Goal: Complete application form

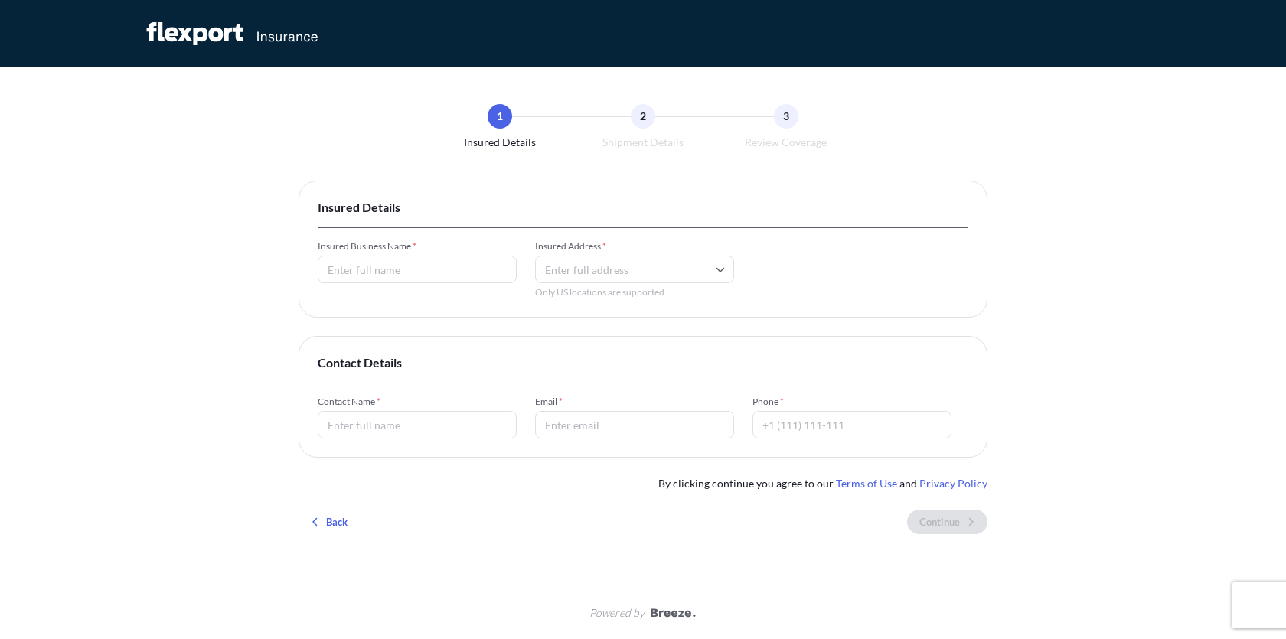
drag, startPoint x: 450, startPoint y: 240, endPoint x: 444, endPoint y: 281, distance: 41.0
click at [448, 253] on span "Insured Business Name *" at bounding box center [417, 246] width 199 height 12
click at [444, 281] on input "Insured Business Name *" at bounding box center [417, 270] width 199 height 28
click at [441, 273] on input "Insured Business Name *" at bounding box center [417, 270] width 199 height 28
click at [441, 274] on input "Insured Business Name *" at bounding box center [417, 270] width 199 height 28
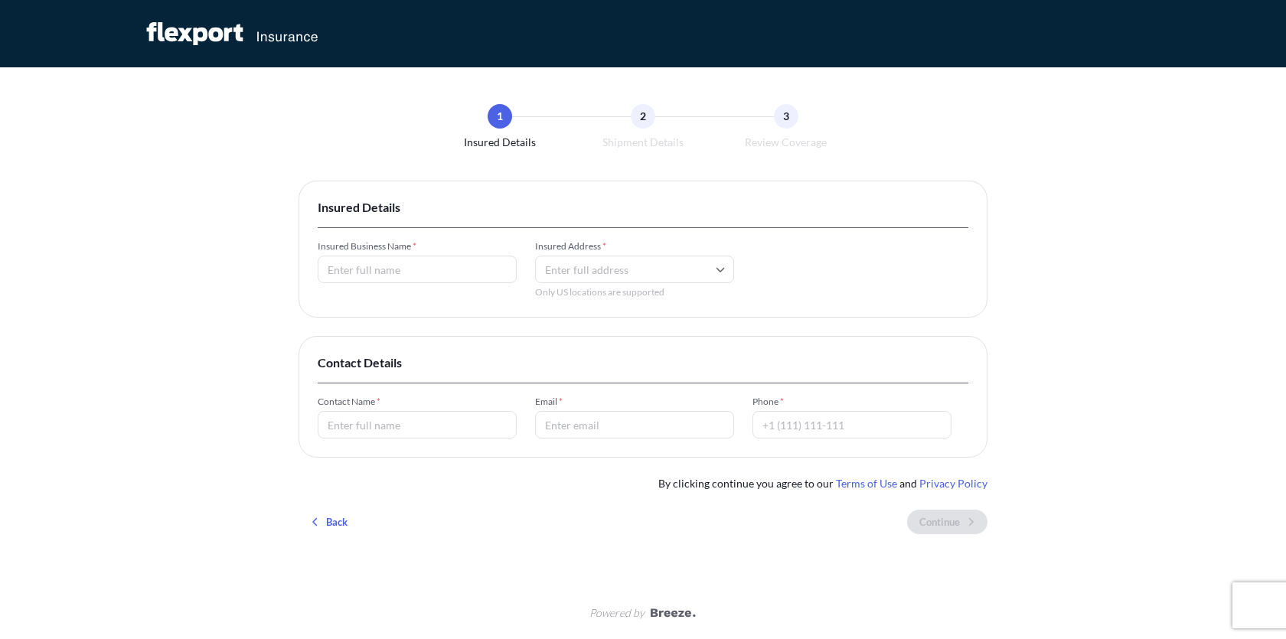
click at [441, 274] on input "Insured Business Name *" at bounding box center [417, 270] width 199 height 28
type input "Complete Computer Solutions, Inc."
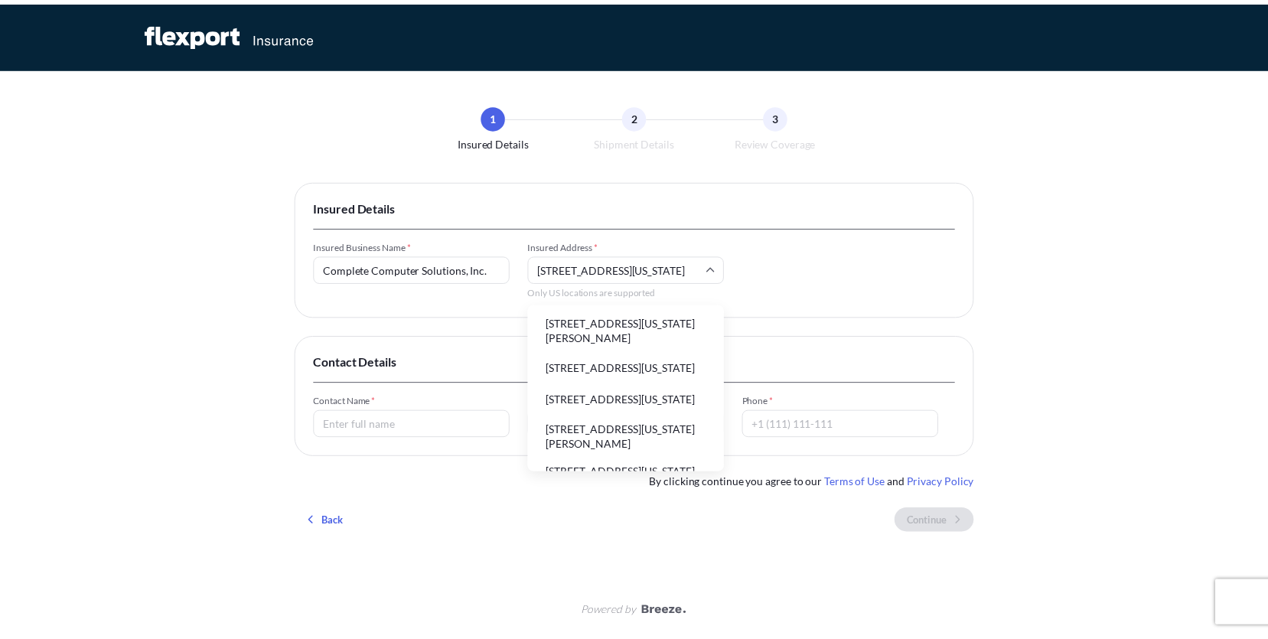
scroll to position [0, 26]
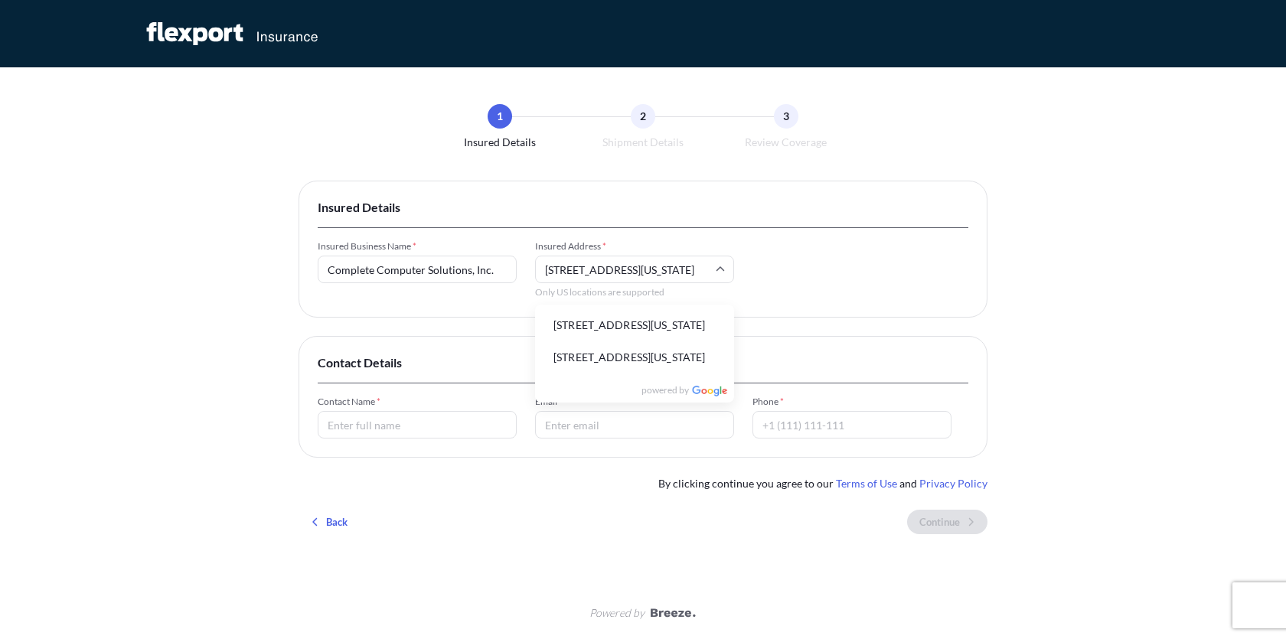
click at [608, 314] on li "[STREET_ADDRESS][US_STATE]" at bounding box center [634, 325] width 187 height 29
type input "[STREET_ADDRESS][US_STATE]"
click at [423, 422] on input "Contact Name *" at bounding box center [417, 425] width 199 height 28
type input "[PERSON_NAME]"
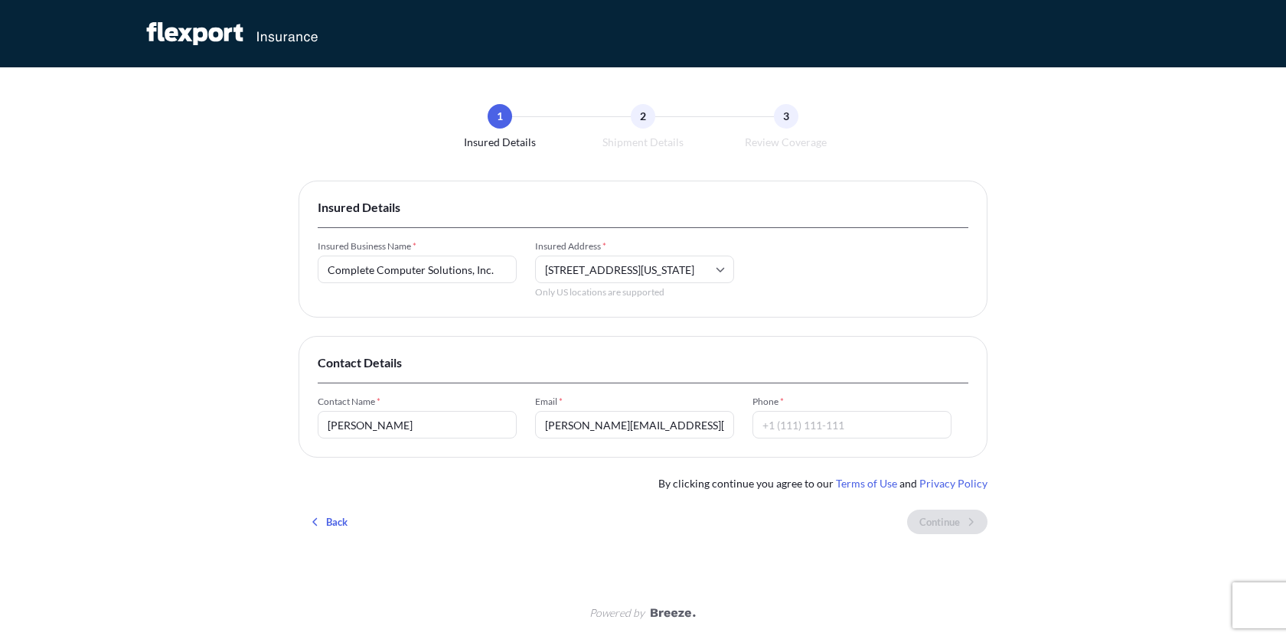
type input "[PERSON_NAME][EMAIL_ADDRESS][DOMAIN_NAME]"
click at [834, 426] on input "Phone *" at bounding box center [851, 425] width 199 height 28
type input "[PHONE_NUMBER]"
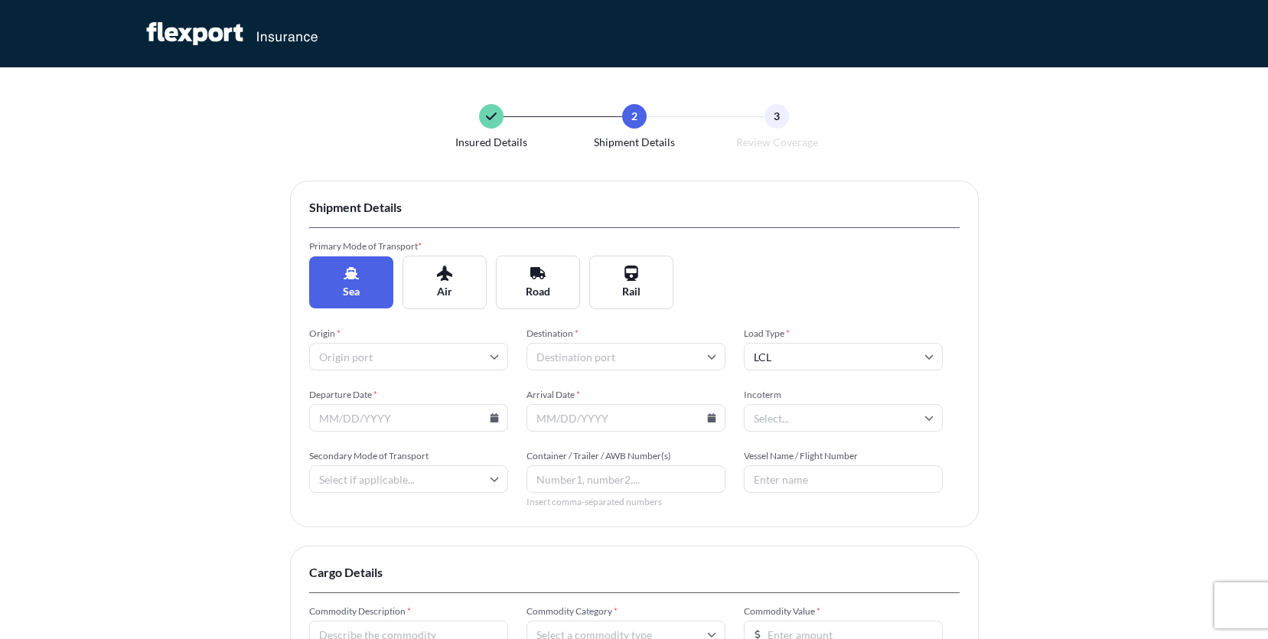
click at [326, 288] on button "Sea" at bounding box center [351, 282] width 84 height 52
click at [544, 286] on span "Road" at bounding box center [538, 291] width 24 height 15
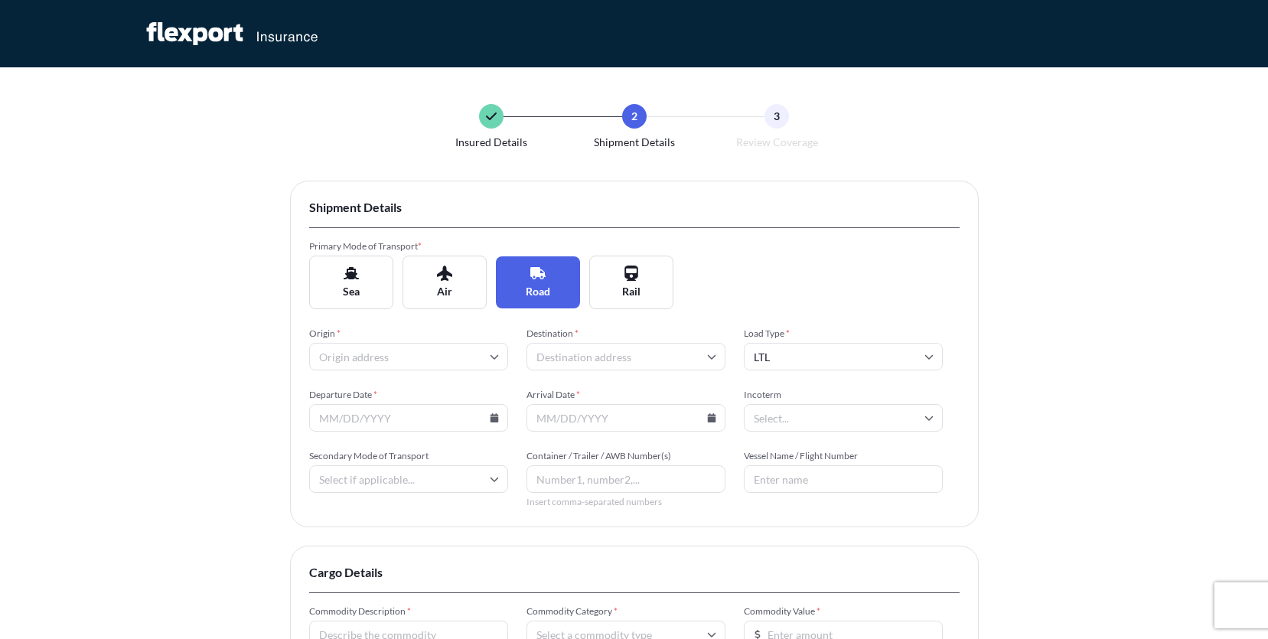
type input "LTL"
click at [468, 364] on input "Origin *" at bounding box center [408, 357] width 199 height 28
click at [217, 374] on div "Insured Details 2 Shipment Details 3 Review Coverage Shipment Details Primary M…" at bounding box center [634, 470] width 1268 height 941
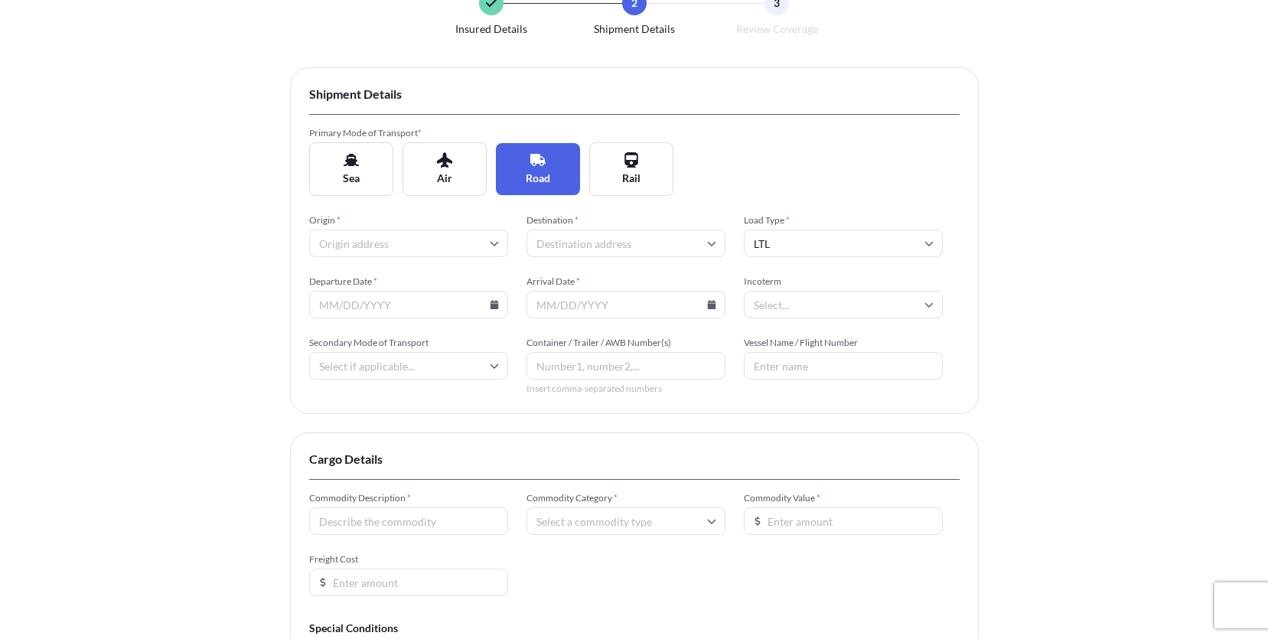
scroll to position [0, 0]
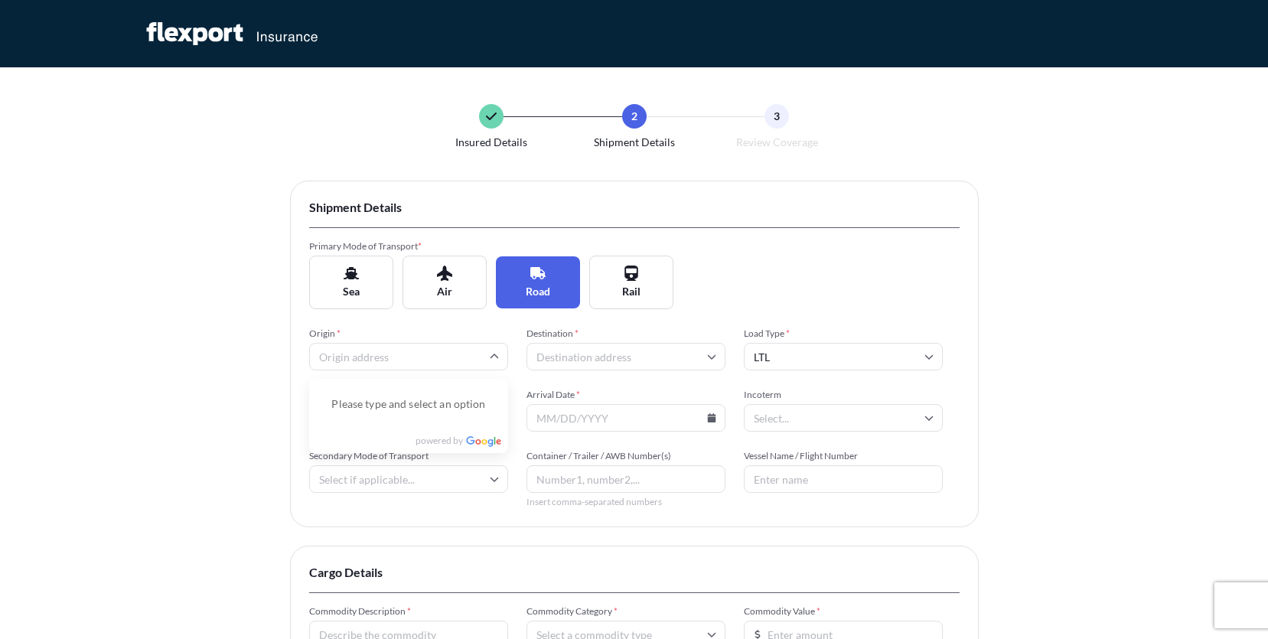
click at [426, 361] on input "Origin *" at bounding box center [408, 357] width 199 height 28
click at [419, 357] on input "Origin *" at bounding box center [408, 357] width 199 height 28
click at [370, 361] on input "Origin *" at bounding box center [408, 357] width 199 height 28
paste input "[STREET_ADDRESS]"
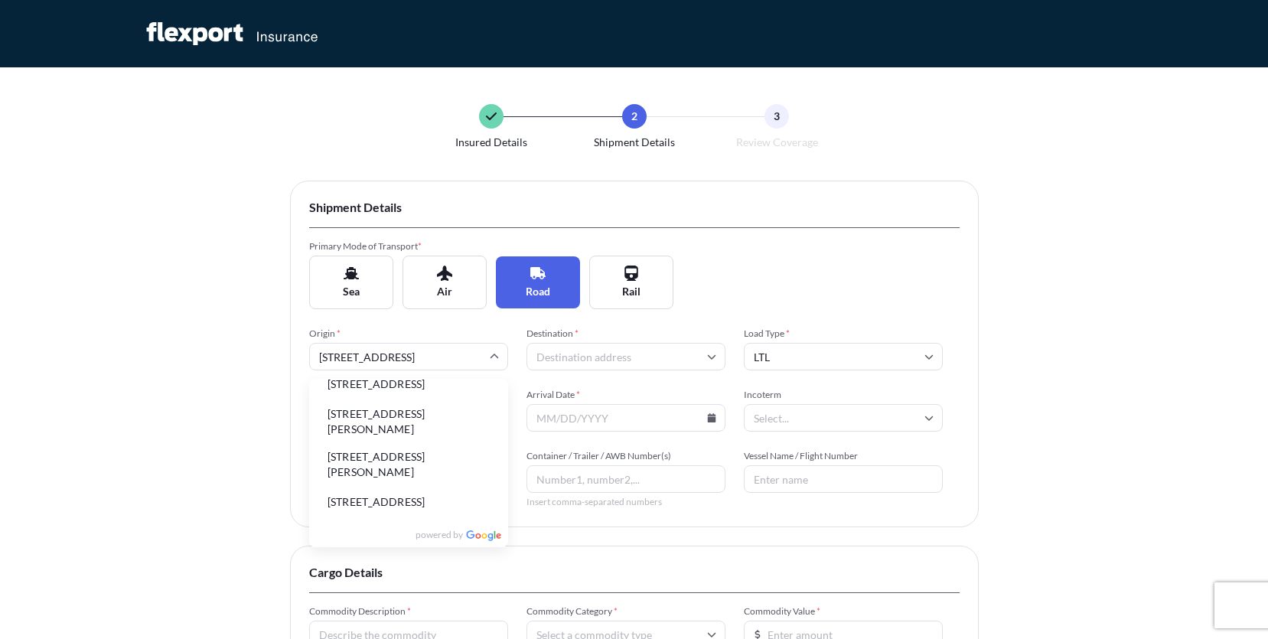
scroll to position [80, 0]
click at [420, 491] on li "[STREET_ADDRESS]" at bounding box center [408, 502] width 187 height 29
type input "[STREET_ADDRESS]"
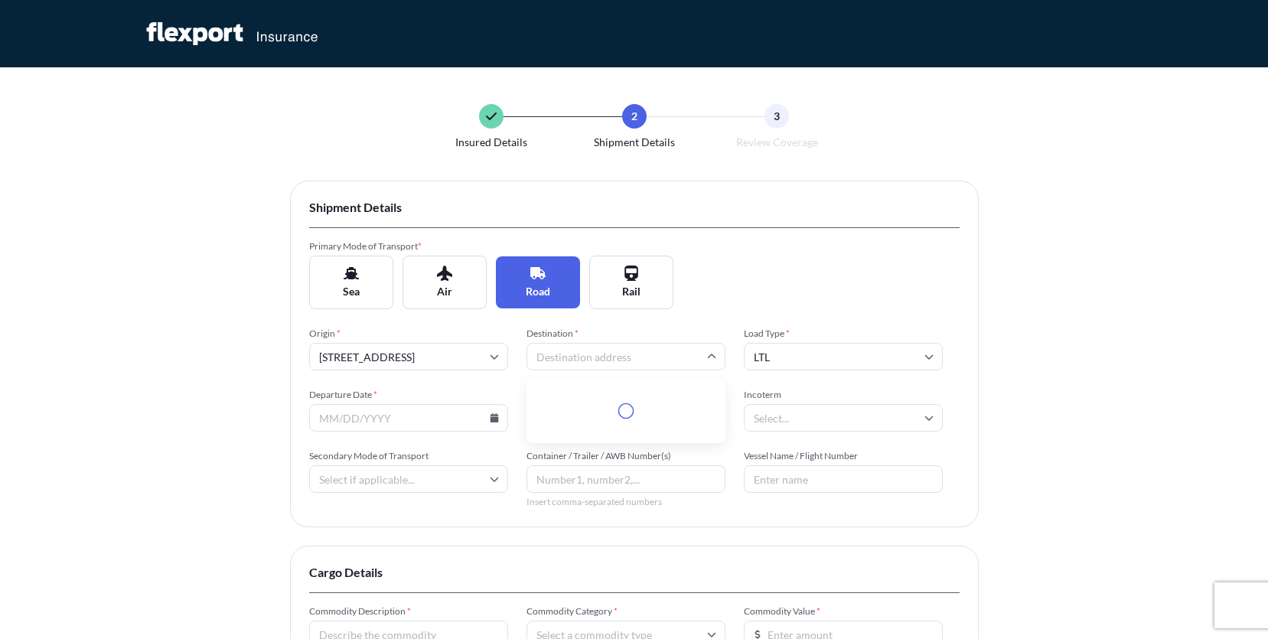
click at [586, 360] on input "Destination *" at bounding box center [626, 357] width 199 height 28
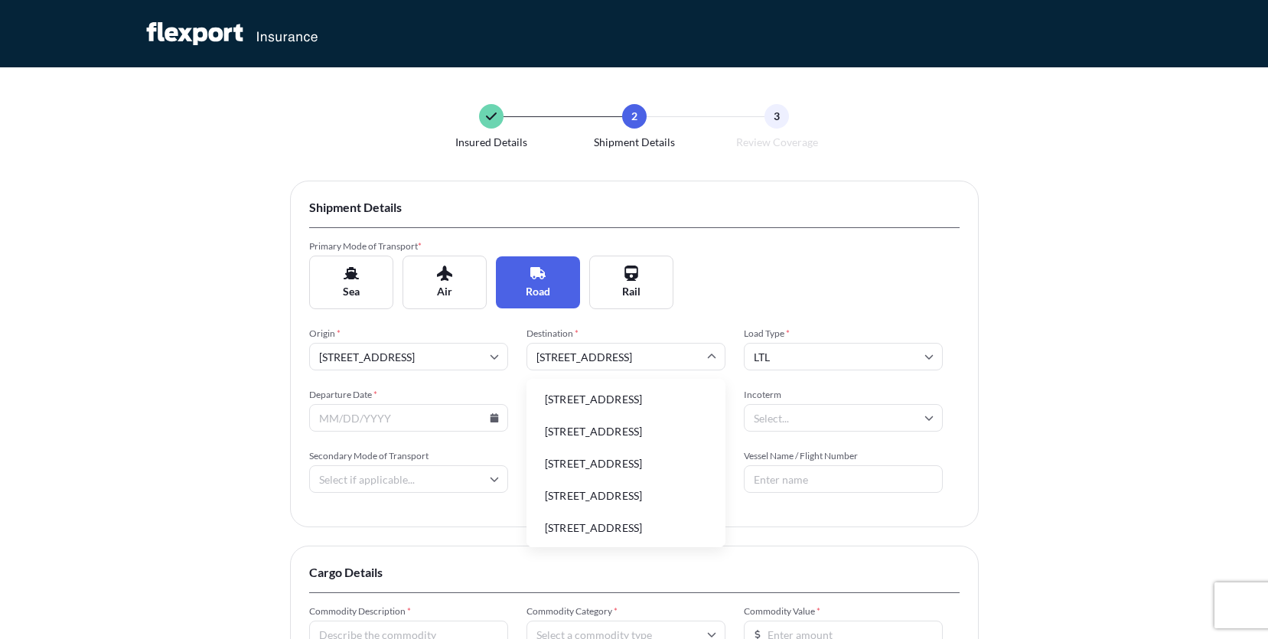
click at [626, 442] on li "[STREET_ADDRESS]" at bounding box center [626, 431] width 187 height 29
type input "[STREET_ADDRESS]"
click at [498, 422] on icon at bounding box center [494, 417] width 8 height 9
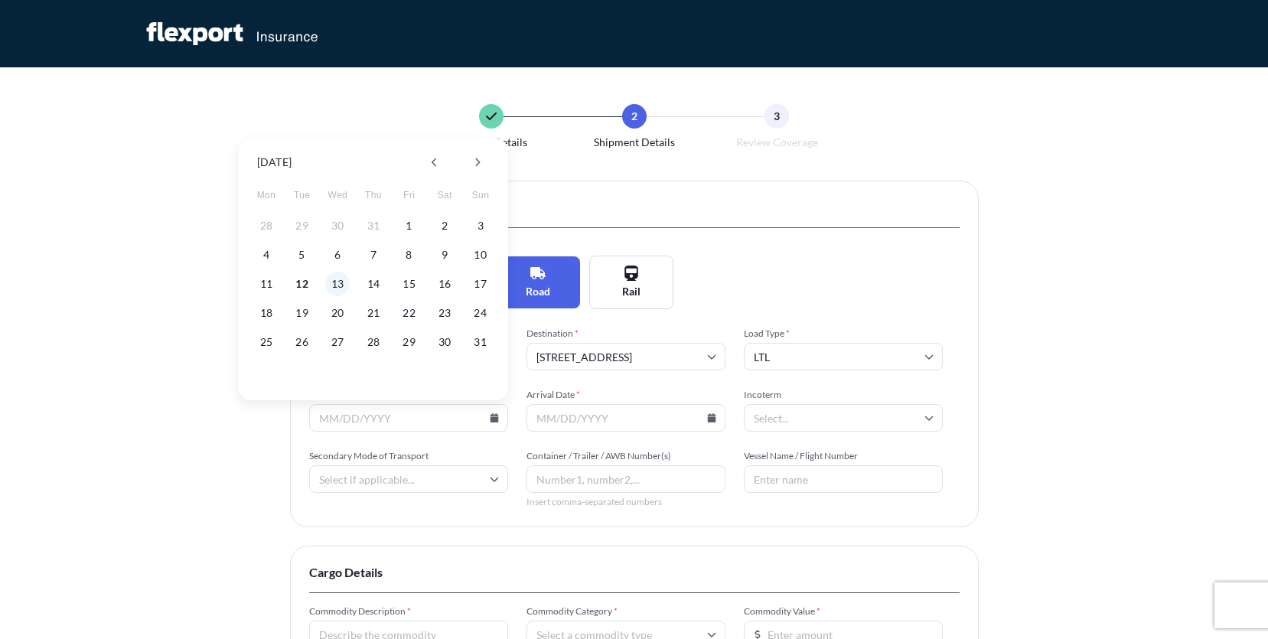
click at [339, 282] on button "13" at bounding box center [337, 284] width 24 height 24
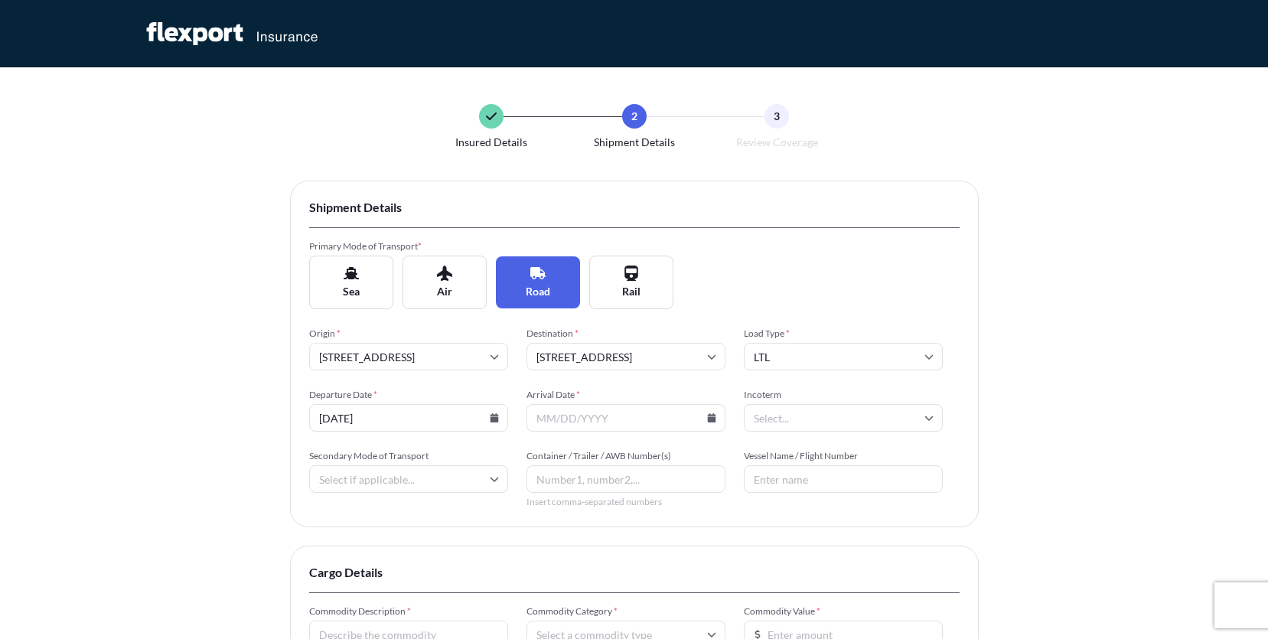
type input "[DATE]"
click at [651, 419] on input "Arrival Date *" at bounding box center [626, 418] width 199 height 28
click at [714, 417] on icon at bounding box center [711, 417] width 8 height 9
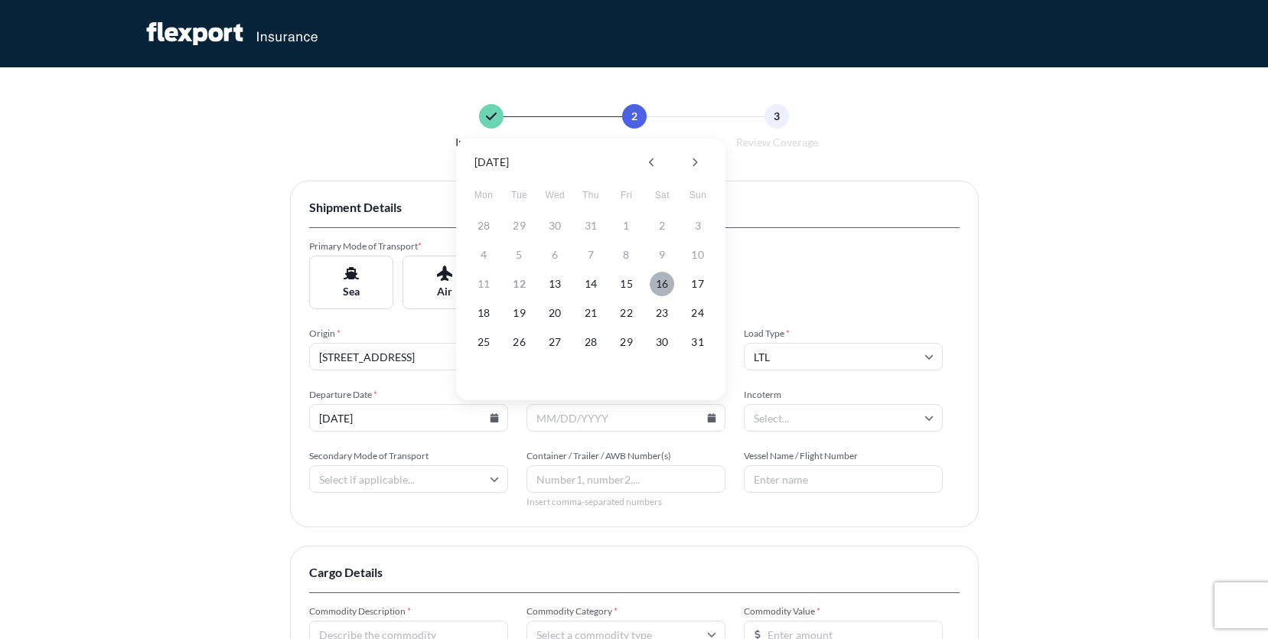
click at [668, 284] on button "16" at bounding box center [662, 284] width 24 height 24
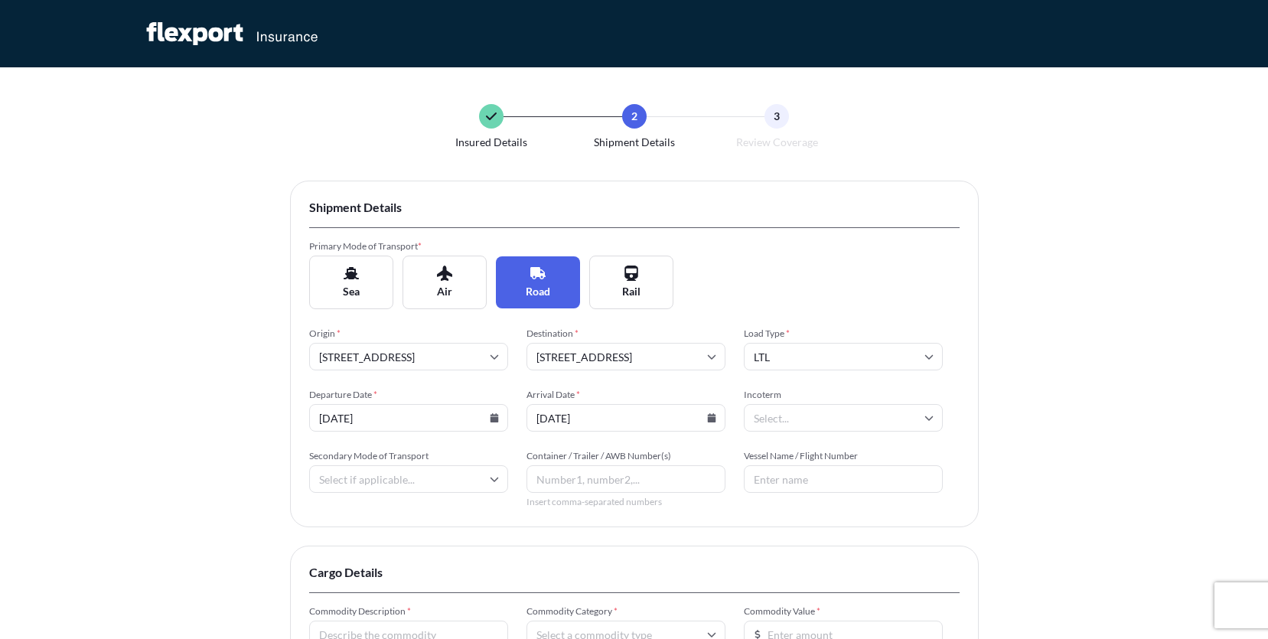
click at [718, 422] on input "[DATE]" at bounding box center [626, 418] width 199 height 28
click at [714, 419] on icon at bounding box center [711, 417] width 8 height 9
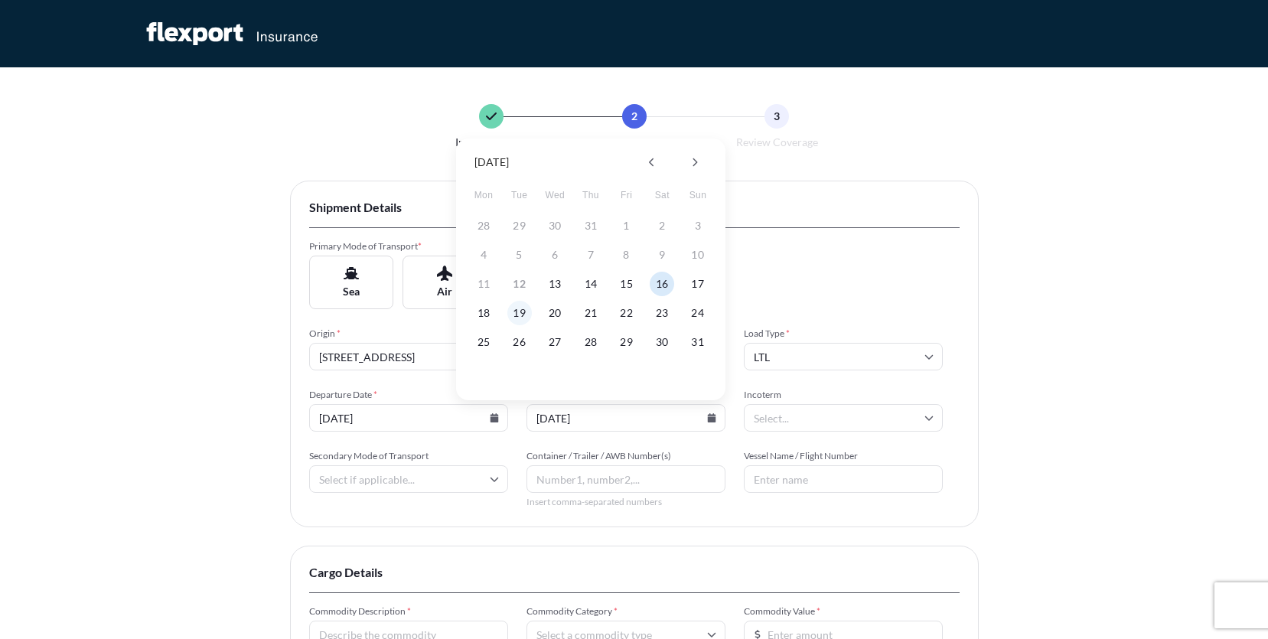
click at [522, 309] on button "19" at bounding box center [519, 313] width 24 height 24
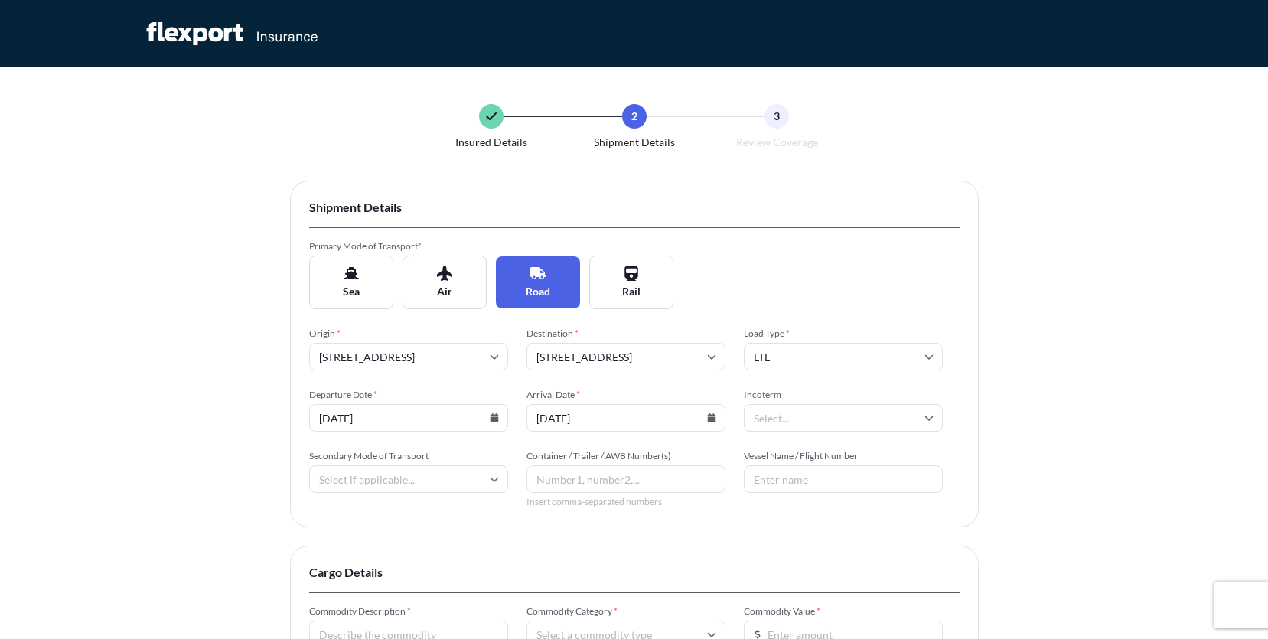
type input "[DATE]"
click at [810, 421] on input "Incoterm" at bounding box center [843, 418] width 199 height 28
click at [779, 487] on li "EXW" at bounding box center [843, 491] width 187 height 29
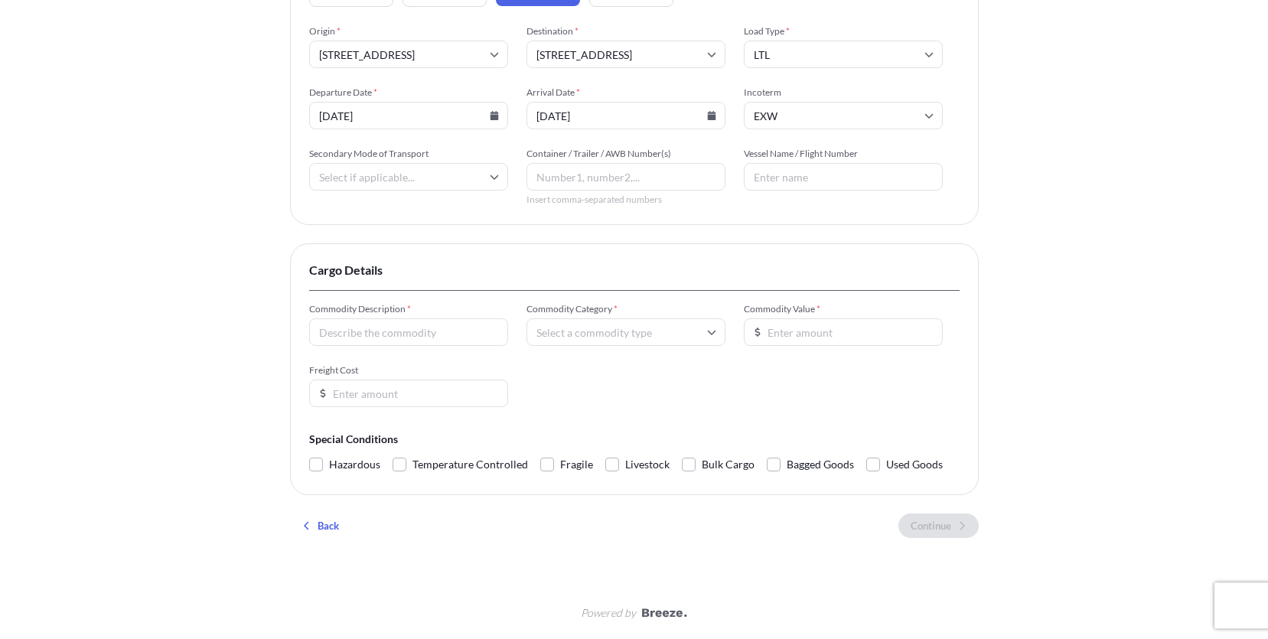
scroll to position [308, 0]
click at [462, 313] on div "Commodity Description *" at bounding box center [408, 324] width 199 height 43
click at [462, 315] on div "Commodity Description *" at bounding box center [408, 324] width 199 height 43
click at [462, 318] on input "Commodity Description *" at bounding box center [408, 332] width 199 height 28
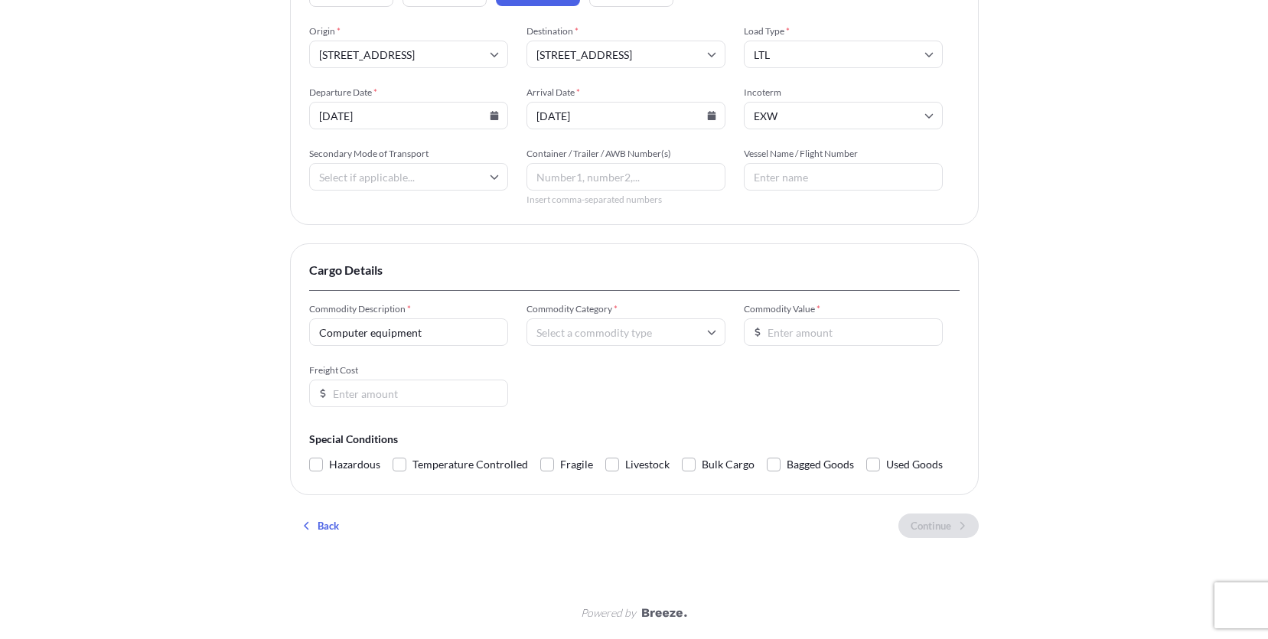
type input "Computer equipment"
click at [617, 332] on input "Commodity Category *" at bounding box center [626, 332] width 199 height 28
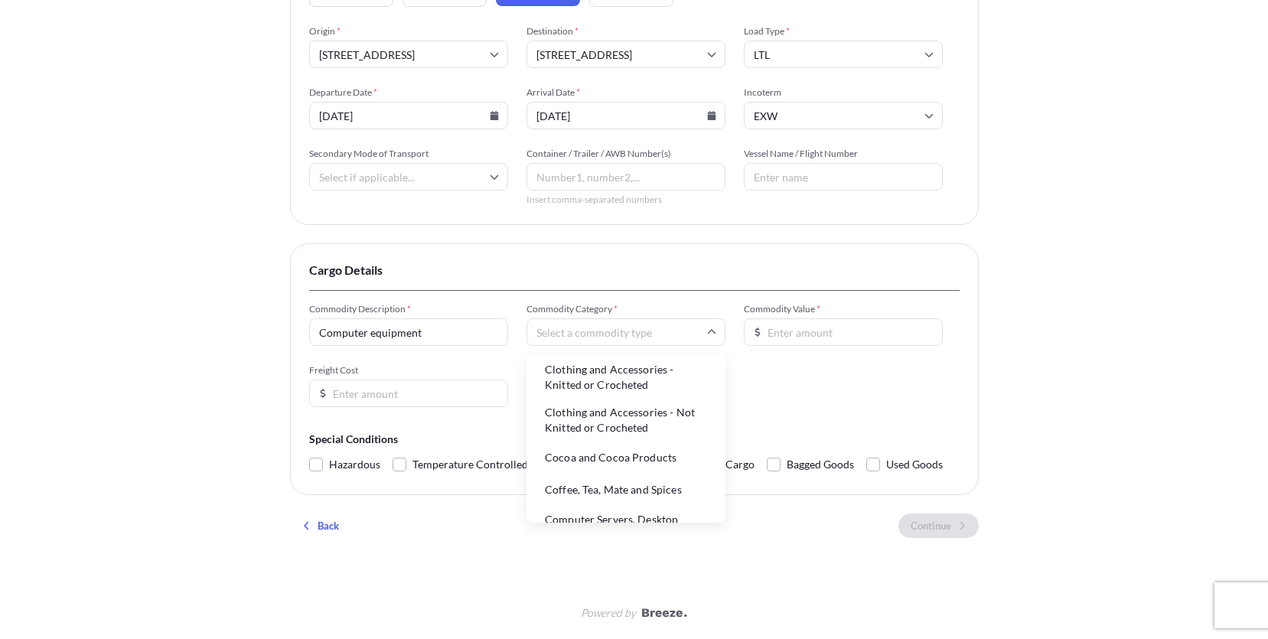
scroll to position [1006, 0]
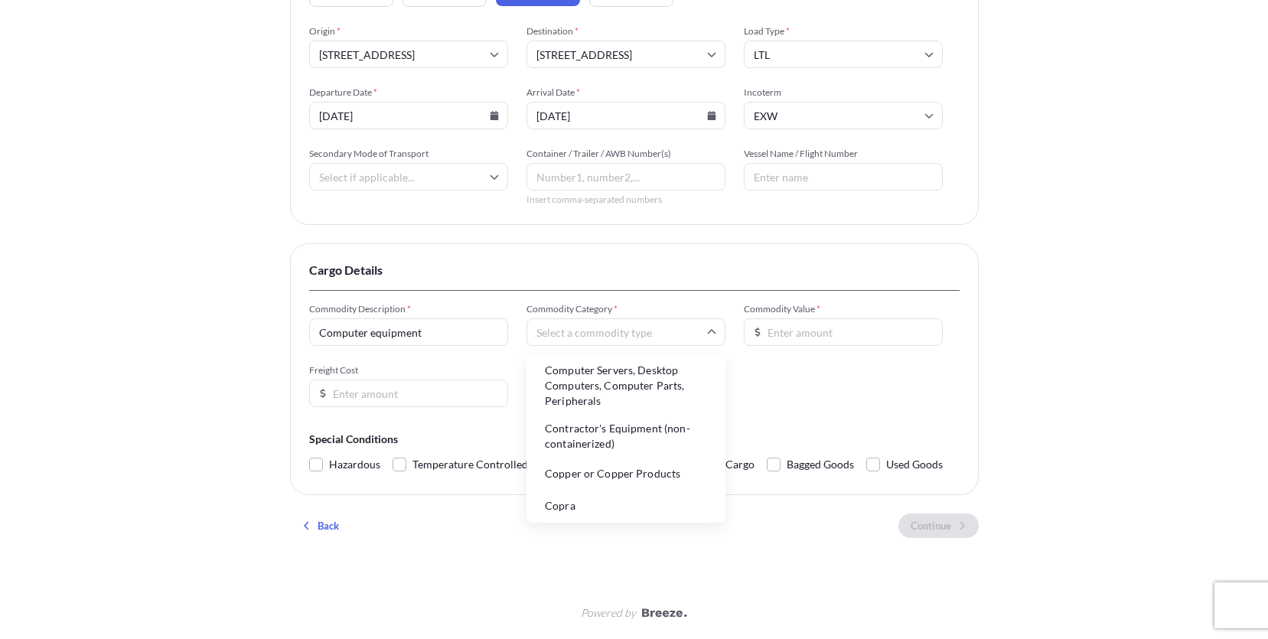
click at [680, 411] on li "Computer Servers, Desktop Computers, Computer Parts, Peripherals" at bounding box center [626, 385] width 187 height 55
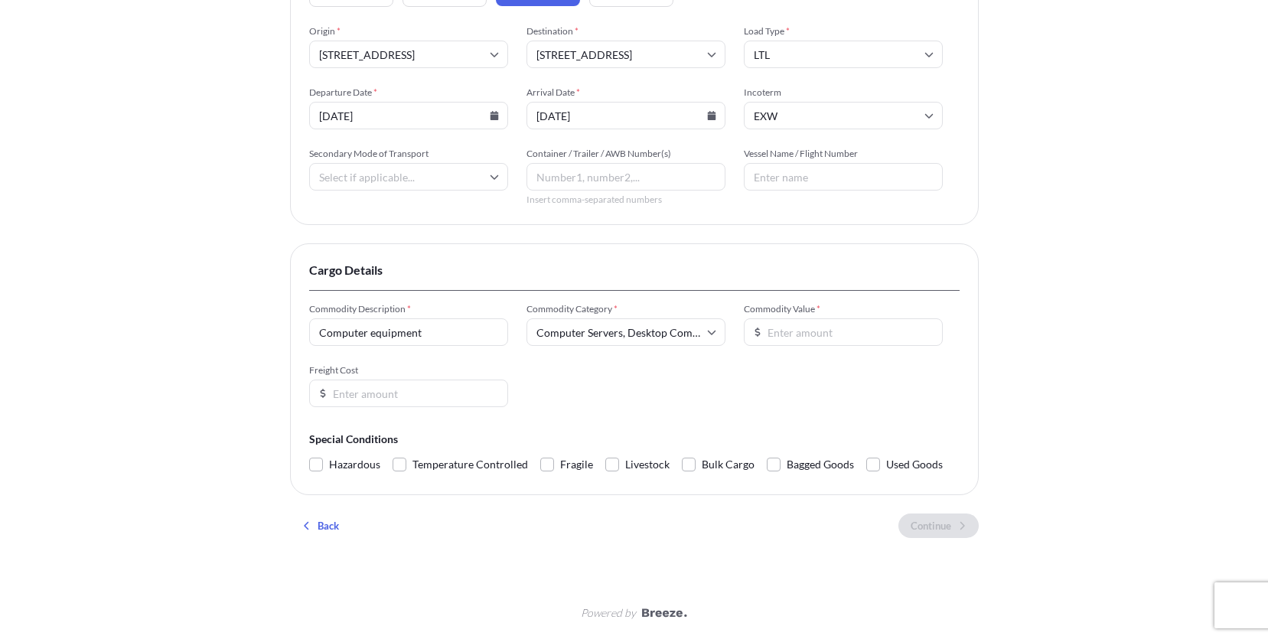
click at [864, 338] on input "Commodity Value *" at bounding box center [843, 332] width 199 height 28
type input "20000"
click at [408, 400] on input "Freight Cost" at bounding box center [408, 394] width 199 height 28
drag, startPoint x: 282, startPoint y: 426, endPoint x: 209, endPoint y: 437, distance: 74.3
click at [309, 407] on input "500" at bounding box center [408, 394] width 199 height 28
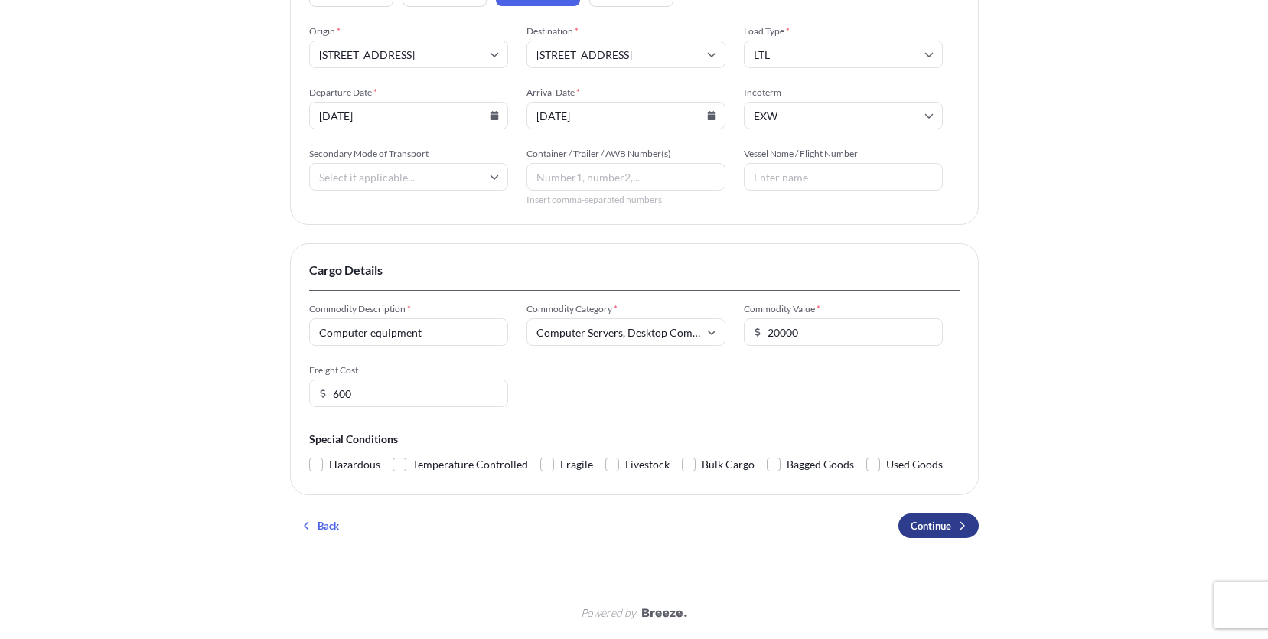
type input "600"
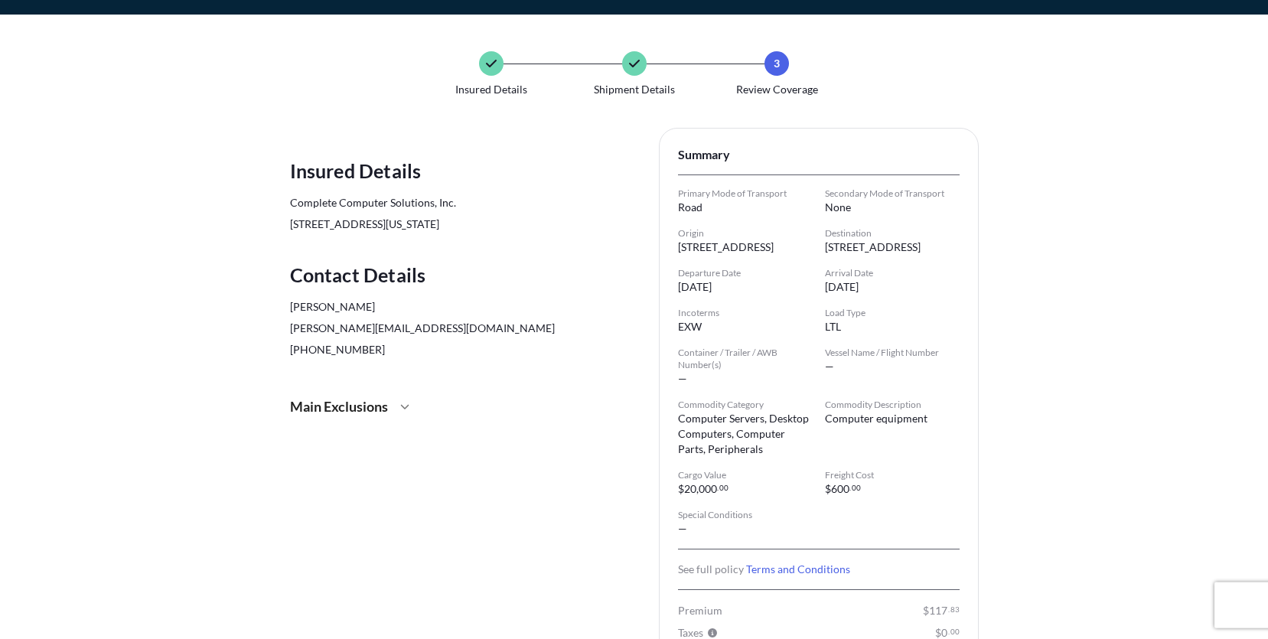
scroll to position [263, 0]
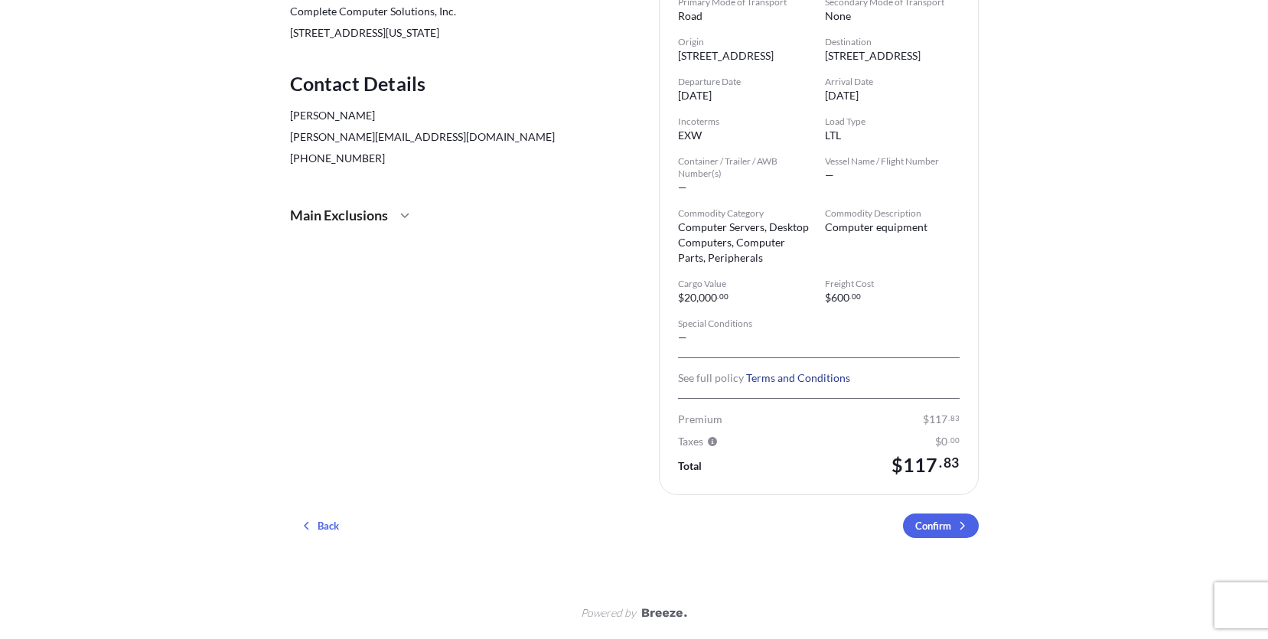
click at [811, 378] on link "Terms and Conditions" at bounding box center [798, 377] width 104 height 13
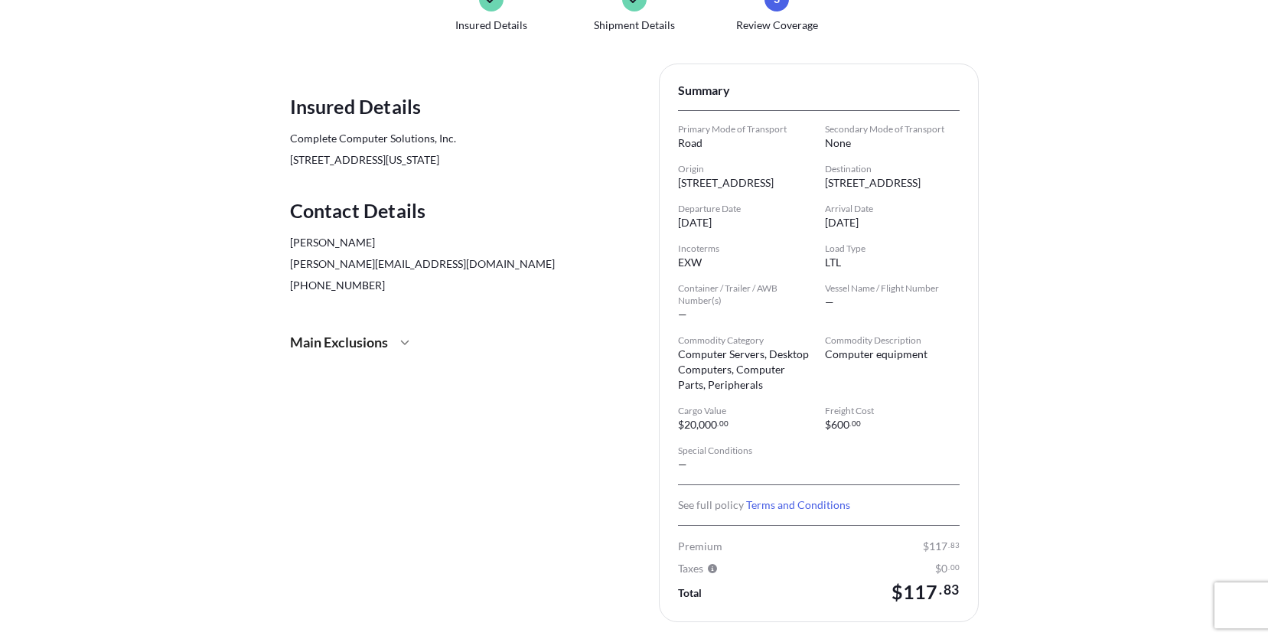
scroll to position [116, 0]
click at [403, 343] on icon at bounding box center [404, 344] width 8 height 5
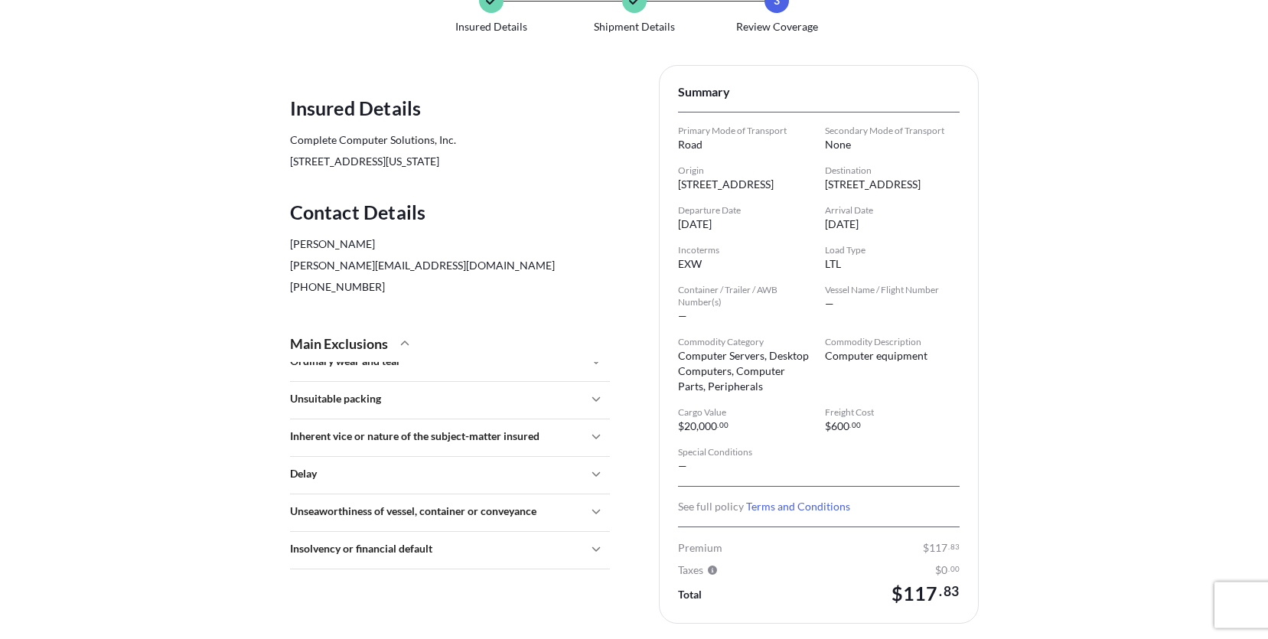
scroll to position [86, 0]
